Goal: Navigation & Orientation: Find specific page/section

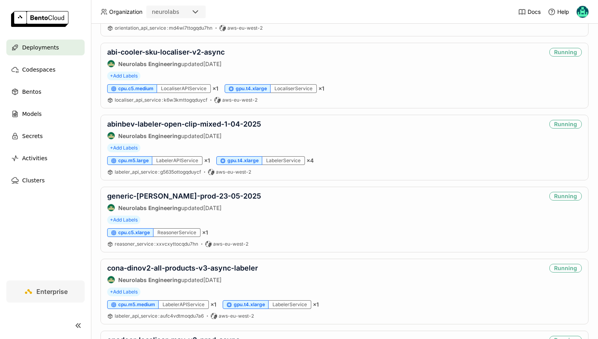
scroll to position [1259, 0]
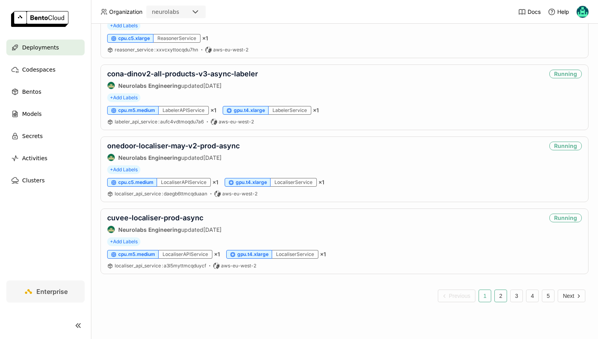
click at [501, 295] on button "2" at bounding box center [500, 295] width 13 height 13
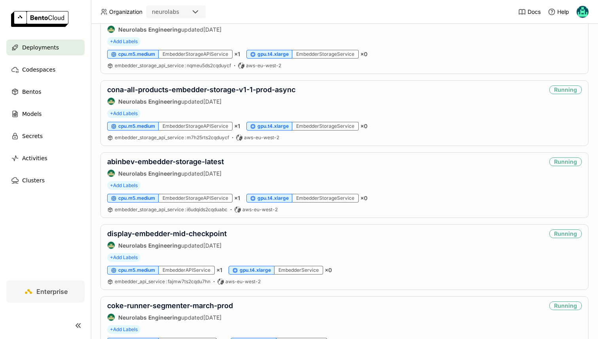
scroll to position [1259, 0]
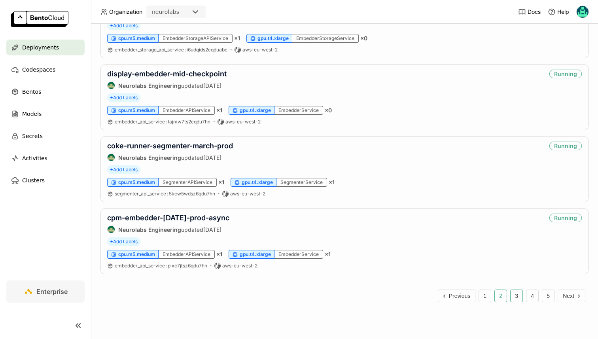
click at [512, 295] on button "3" at bounding box center [516, 295] width 13 height 13
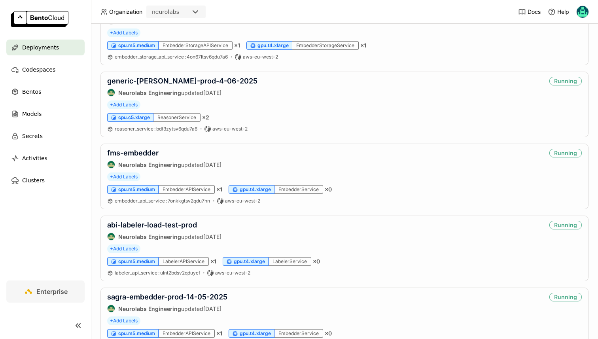
scroll to position [1259, 0]
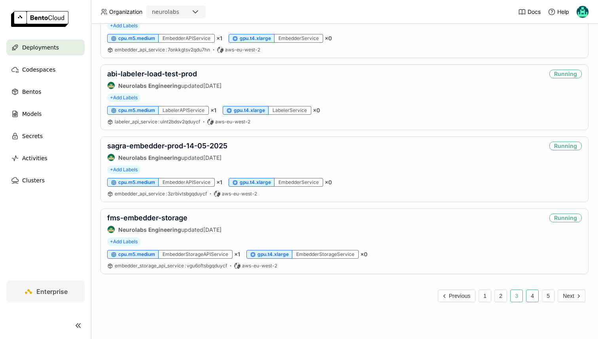
click at [528, 293] on button "4" at bounding box center [532, 295] width 13 height 13
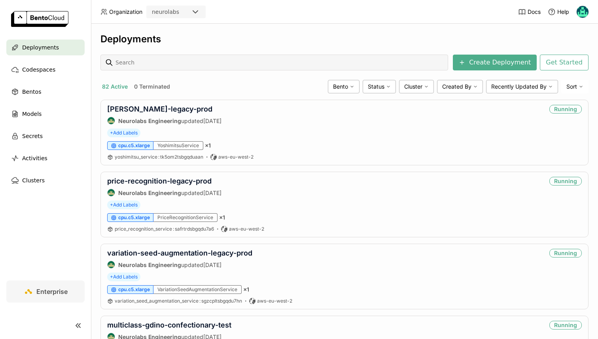
scroll to position [479, 0]
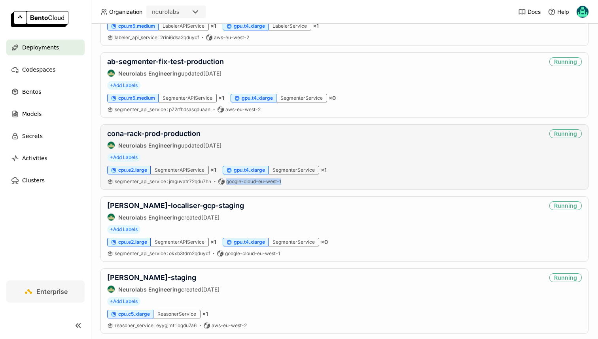
drag, startPoint x: 289, startPoint y: 183, endPoint x: 221, endPoint y: 181, distance: 68.4
click at [221, 181] on div "segmenter_api_service : jmguvatr72qdu7hn google-cloud-eu-west-1" at bounding box center [344, 181] width 475 height 6
drag, startPoint x: 292, startPoint y: 255, endPoint x: 227, endPoint y: 253, distance: 65.3
click at [227, 253] on div "segmenter_api_service : okxb3tdrn2qduycf google-cloud-eu-west-1" at bounding box center [344, 253] width 475 height 6
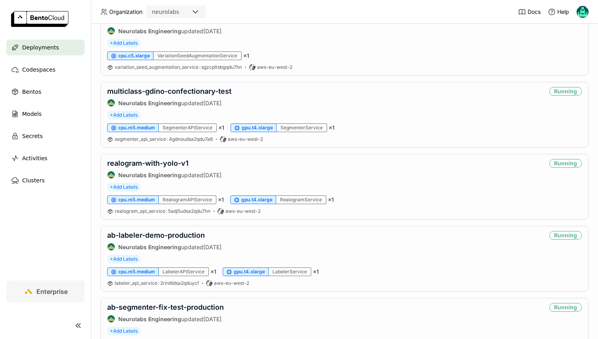
scroll to position [0, 0]
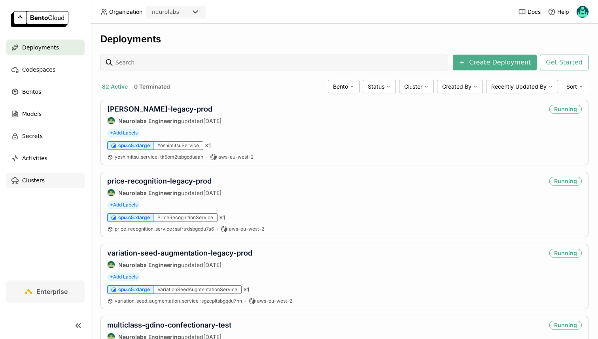
click at [33, 178] on span "Clusters" at bounding box center [33, 180] width 23 height 9
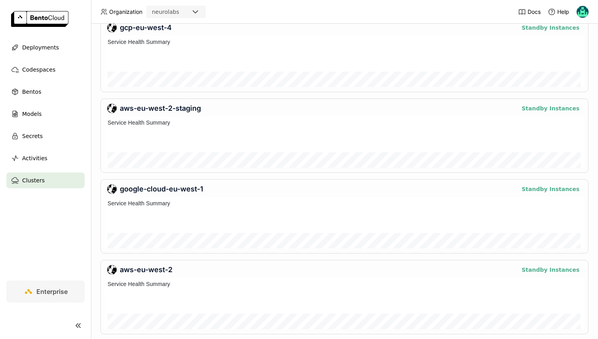
scroll to position [66, 0]
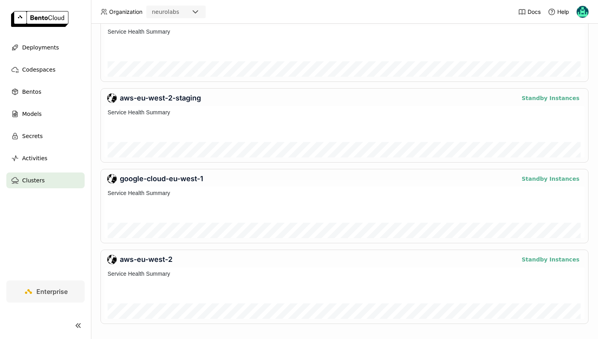
drag, startPoint x: 119, startPoint y: 178, endPoint x: 210, endPoint y: 175, distance: 91.0
click at [210, 175] on div "google-cloud-eu-west-1" at bounding box center [310, 178] width 406 height 9
drag, startPoint x: 213, startPoint y: 176, endPoint x: 241, endPoint y: 180, distance: 28.3
click at [241, 180] on div "google-cloud-eu-west-1" at bounding box center [310, 178] width 406 height 9
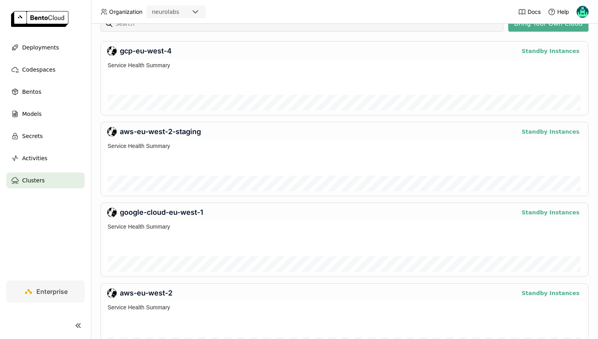
scroll to position [0, 0]
